Goal: Task Accomplishment & Management: Manage account settings

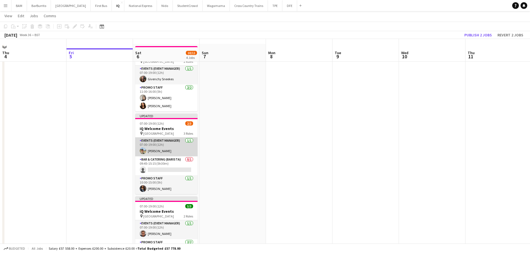
scroll to position [28, 0]
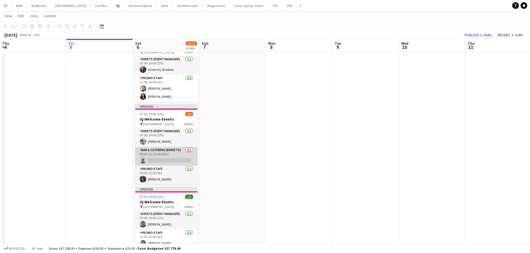
drag, startPoint x: 169, startPoint y: 154, endPoint x: 176, endPoint y: 151, distance: 7.2
click at [169, 154] on app-card-role "Bar & Catering (Barista) 0/1 09:45-15:15 (5h30m) single-neutral-actions" at bounding box center [166, 156] width 62 height 19
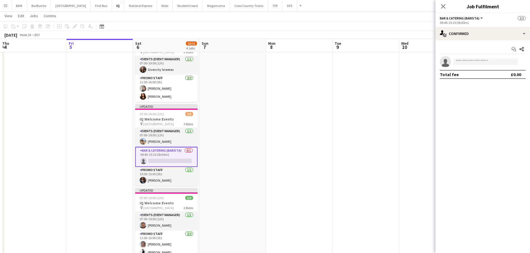
scroll to position [0, 133]
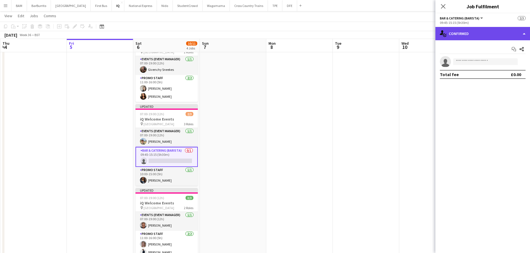
click at [466, 30] on div "single-neutral-actions-check-2 Confirmed" at bounding box center [482, 33] width 95 height 13
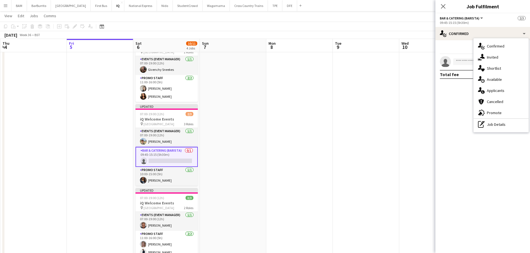
click at [497, 93] on span "Applicants" at bounding box center [496, 90] width 18 height 5
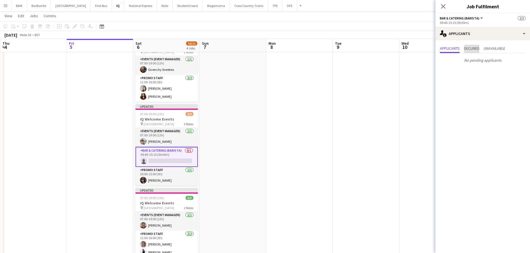
click at [476, 47] on span "Declined" at bounding box center [471, 48] width 15 height 4
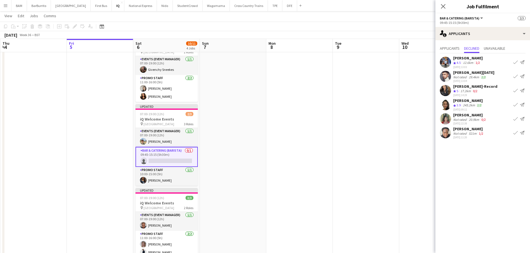
click at [470, 76] on div "29.4km" at bounding box center [474, 77] width 13 height 4
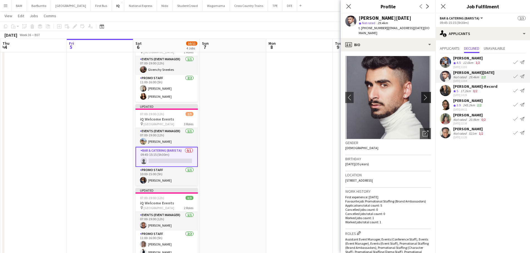
click at [424, 92] on button "chevron-right" at bounding box center [426, 97] width 11 height 11
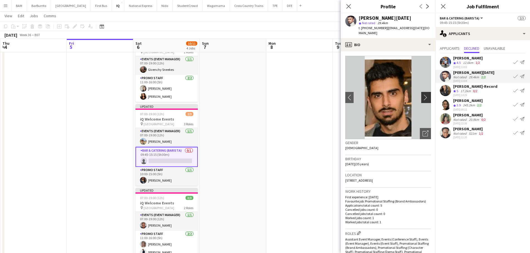
click at [424, 95] on app-icon "chevron-right" at bounding box center [427, 98] width 9 height 6
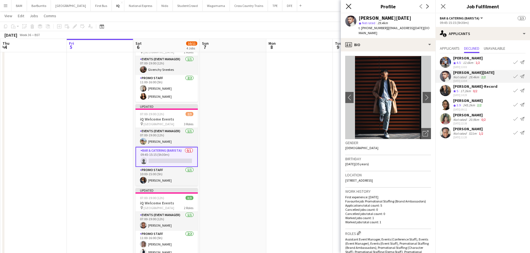
click at [349, 5] on icon "Close pop-in" at bounding box center [348, 6] width 5 height 5
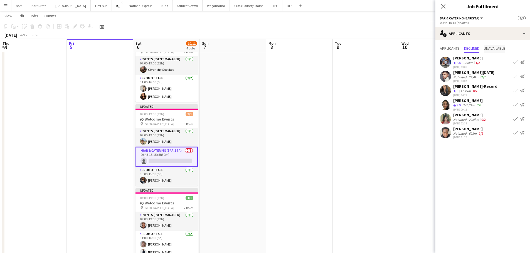
click at [501, 53] on span "Unavailable" at bounding box center [494, 49] width 21 height 8
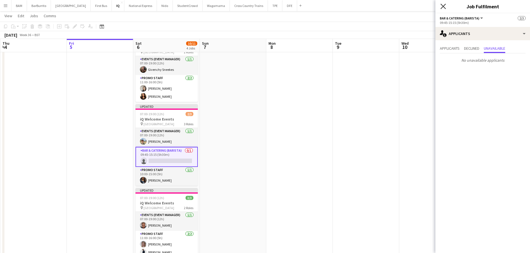
click at [445, 5] on icon at bounding box center [442, 6] width 5 height 5
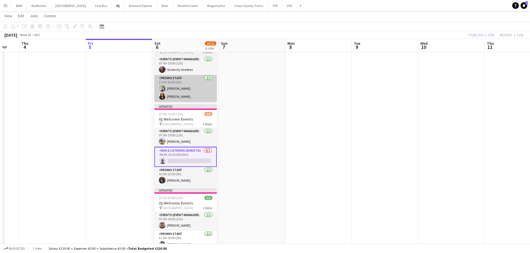
drag, startPoint x: 148, startPoint y: 112, endPoint x: 182, endPoint y: 84, distance: 44.0
click at [167, 109] on app-calendar-viewport "Tue 2 Wed 3 Thu 4 Fri 5 Sat 6 10/11 4 Jobs Sun 7 Mon 8 Tue 9 Wed 10 Thu 11 Fri …" at bounding box center [265, 179] width 530 height 371
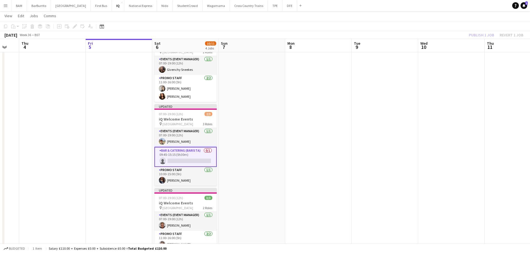
scroll to position [0, 113]
click at [282, 5] on button "DFE Close" at bounding box center [289, 5] width 15 height 11
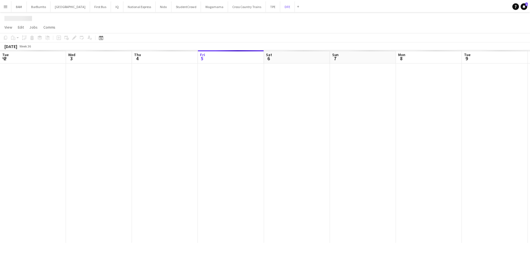
scroll to position [0, 133]
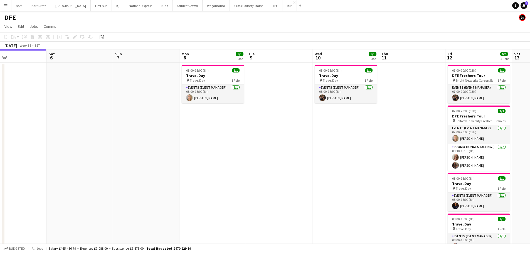
drag, startPoint x: 249, startPoint y: 128, endPoint x: 106, endPoint y: 115, distance: 143.8
click at [81, 120] on app-calendar-viewport "Wed 3 Thu 4 Fri 5 Sat 6 Sun 7 Mon 8 1/1 1 Job Tue 9 Wed 10 1/1 1 Job Thu 11 Fri…" at bounding box center [265, 196] width 530 height 292
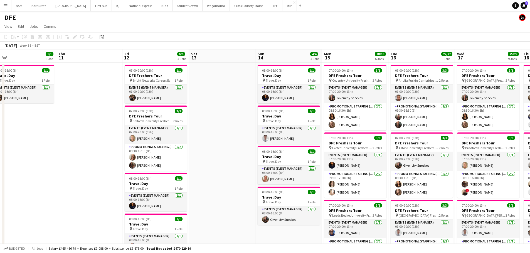
drag, startPoint x: 221, startPoint y: 129, endPoint x: 164, endPoint y: 126, distance: 56.8
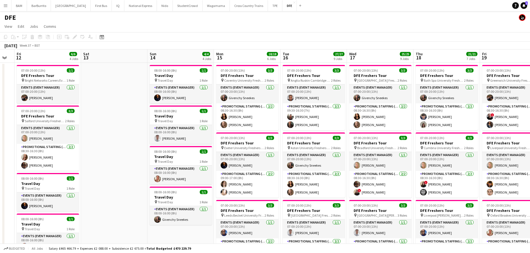
scroll to position [0, 203]
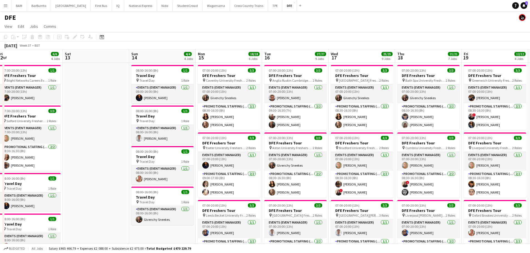
drag, startPoint x: 372, startPoint y: 117, endPoint x: 290, endPoint y: 113, distance: 82.1
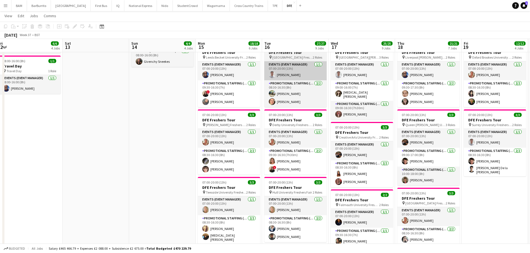
scroll to position [167, 0]
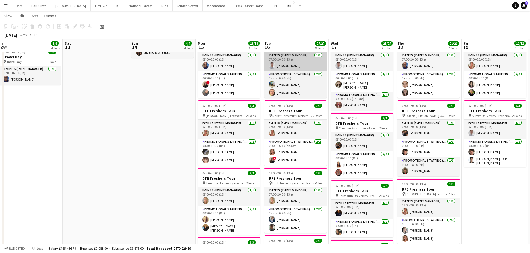
click at [308, 150] on app-card-role "Promotional Staffing (Brand Ambassadors) [DATE] 09:00-16:30 (7h30m) [PERSON_NAM…" at bounding box center [295, 152] width 62 height 27
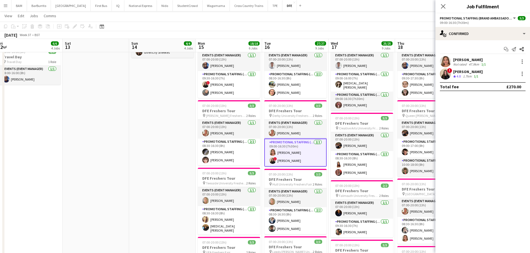
click at [315, 30] on app-toolbar "Copy Paste Paste Ctrl+V Paste with crew Ctrl+Shift+V Paste linked Job [GEOGRAPH…" at bounding box center [265, 26] width 530 height 9
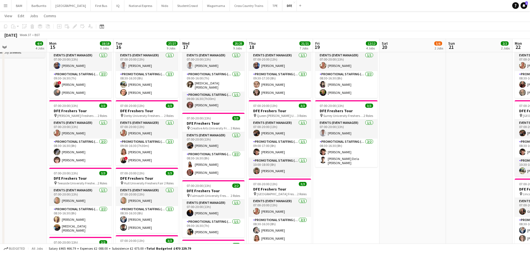
scroll to position [0, 190]
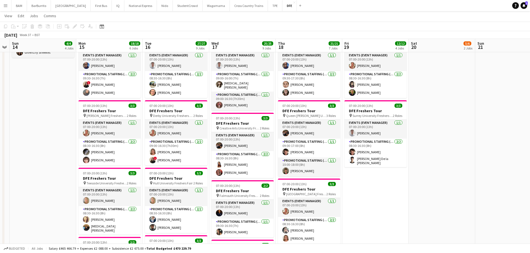
drag, startPoint x: 379, startPoint y: 128, endPoint x: 260, endPoint y: 127, distance: 118.8
click at [260, 127] on app-calendar-viewport "Thu 11 Fri 12 6/6 4 Jobs Sat 13 Sun 14 4/4 4 Jobs Mon 15 18/18 6 Jobs Tue 16 27…" at bounding box center [265, 225] width 530 height 741
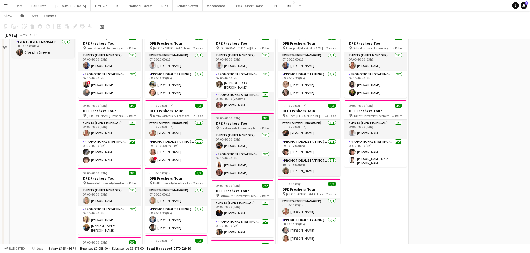
scroll to position [139, 0]
